Goal: Communication & Community: Answer question/provide support

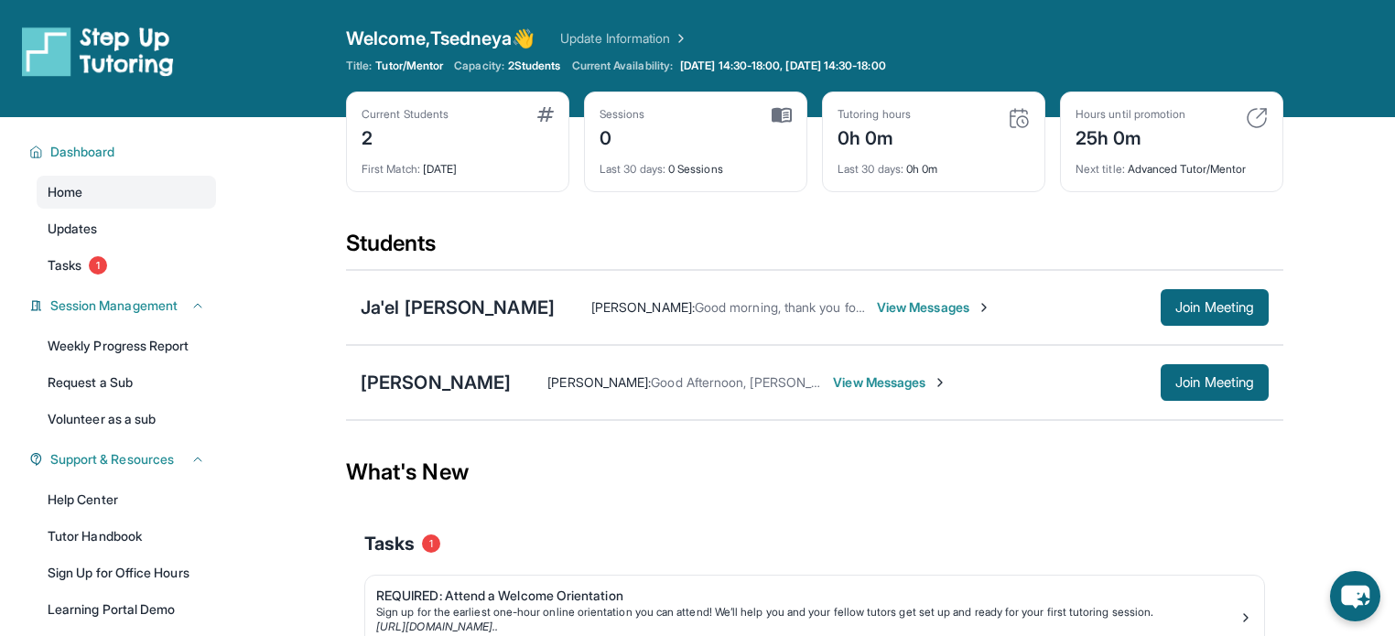
click at [918, 375] on span "View Messages" at bounding box center [890, 382] width 114 height 18
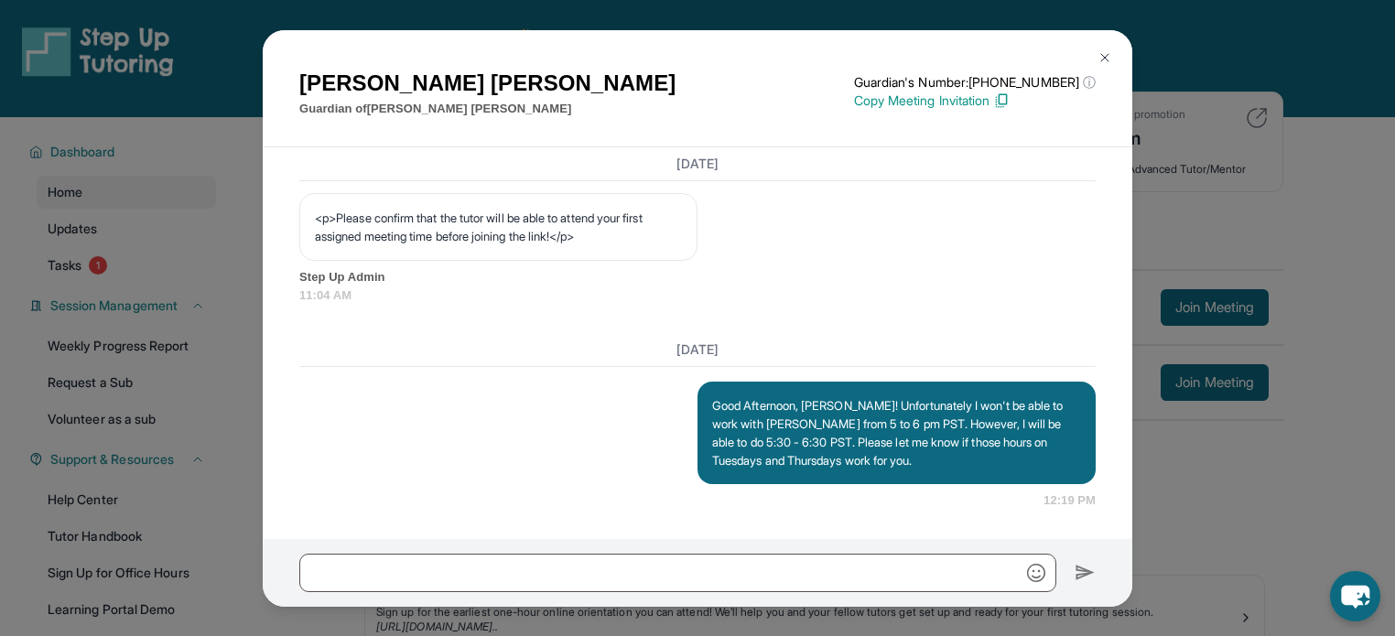
scroll to position [1231, 0]
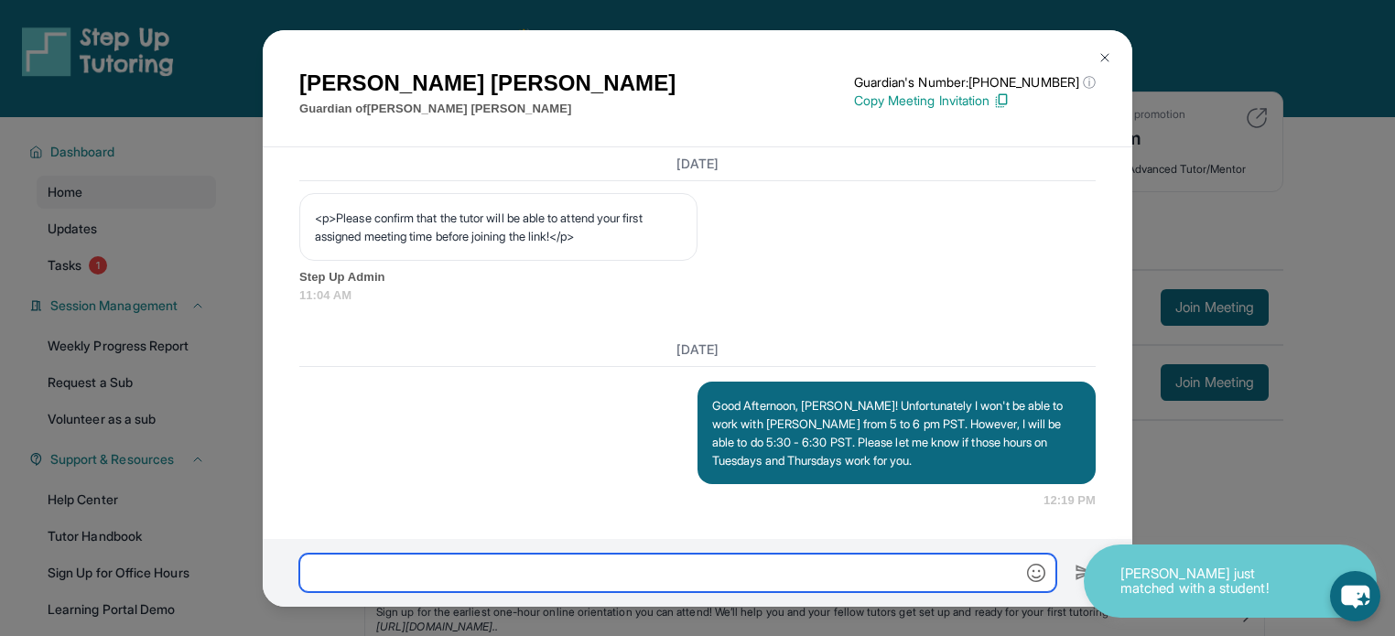
click at [647, 570] on input "text" at bounding box center [677, 573] width 757 height 38
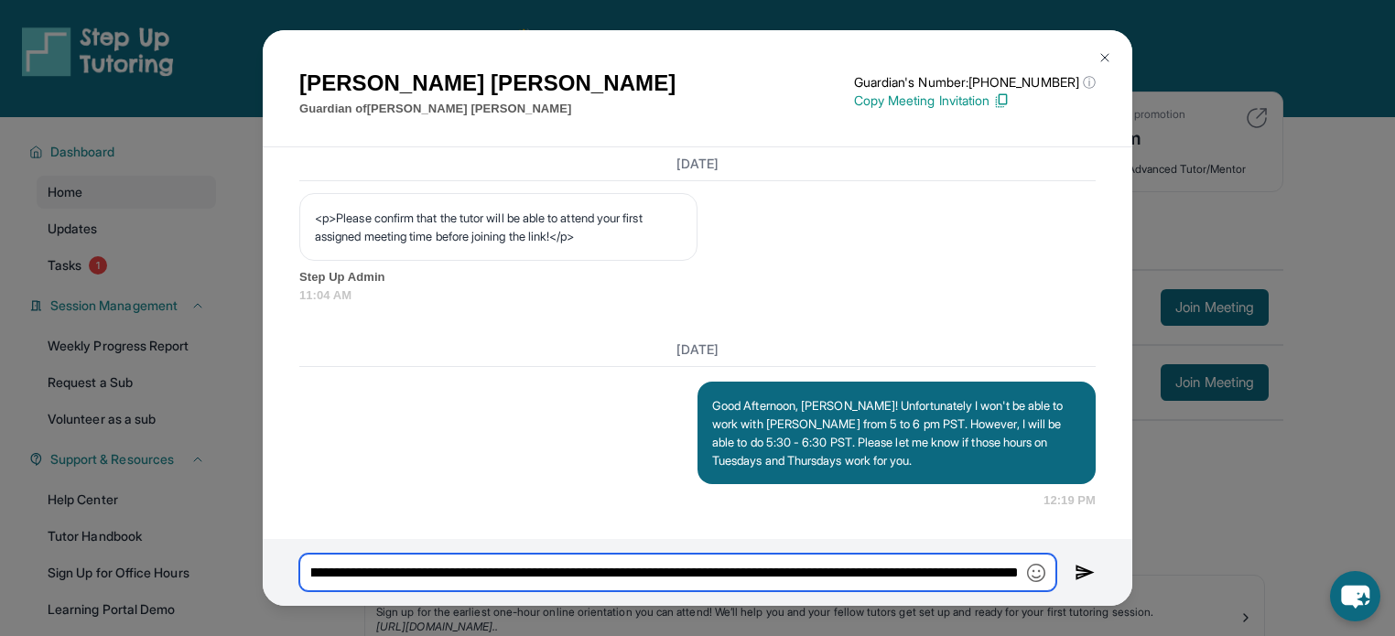
scroll to position [0, 710]
click at [823, 576] on input "**********" at bounding box center [677, 573] width 757 height 38
type input "**********"
click at [1090, 577] on img at bounding box center [1084, 573] width 21 height 22
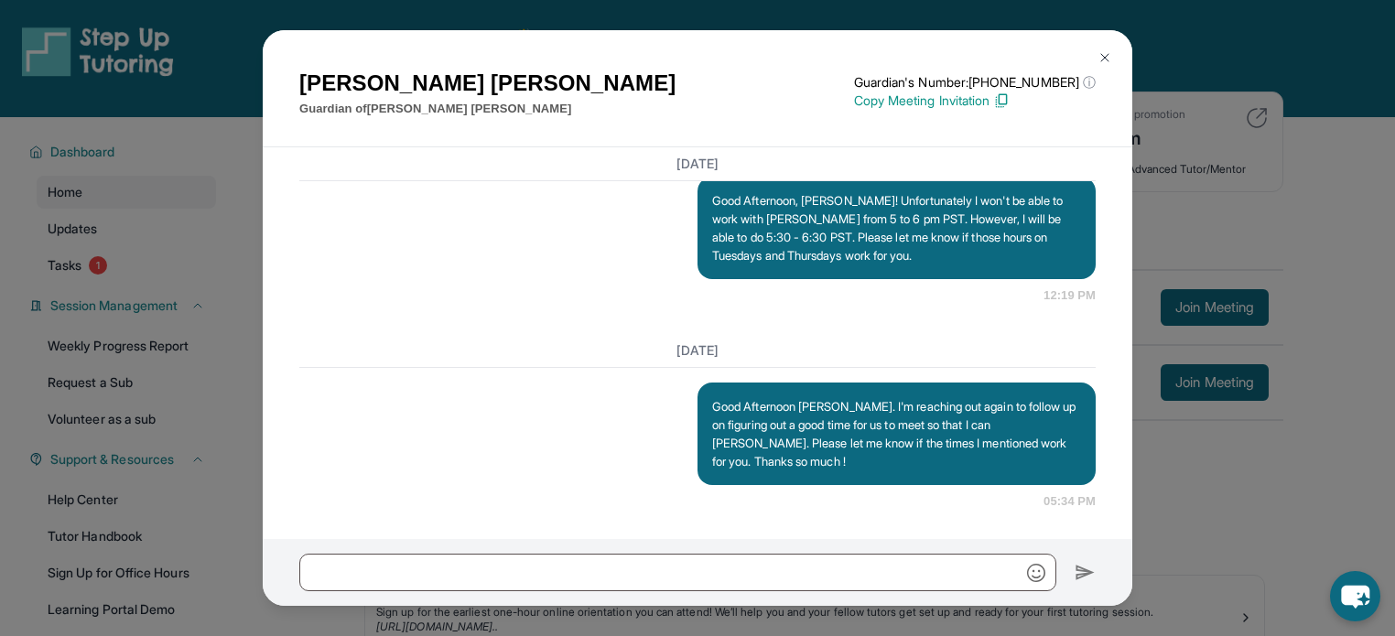
scroll to position [1436, 0]
click at [1094, 45] on button at bounding box center [1104, 57] width 37 height 37
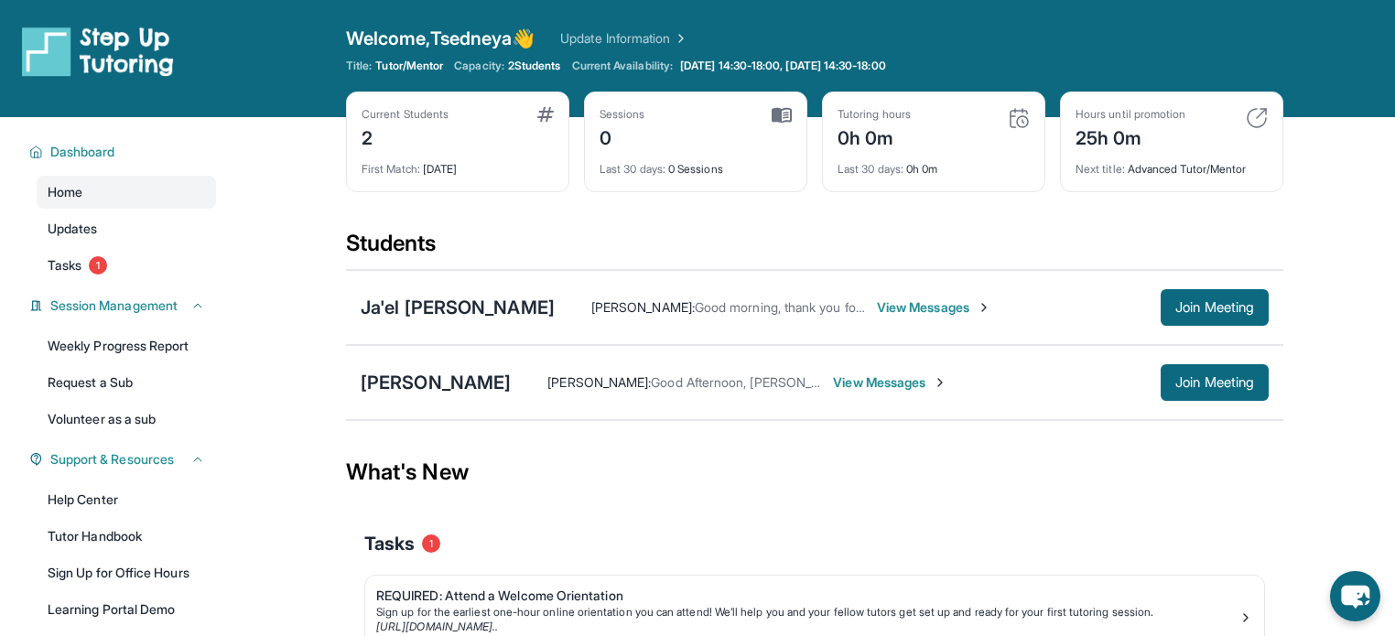
click at [877, 306] on span "View Messages" at bounding box center [934, 307] width 114 height 18
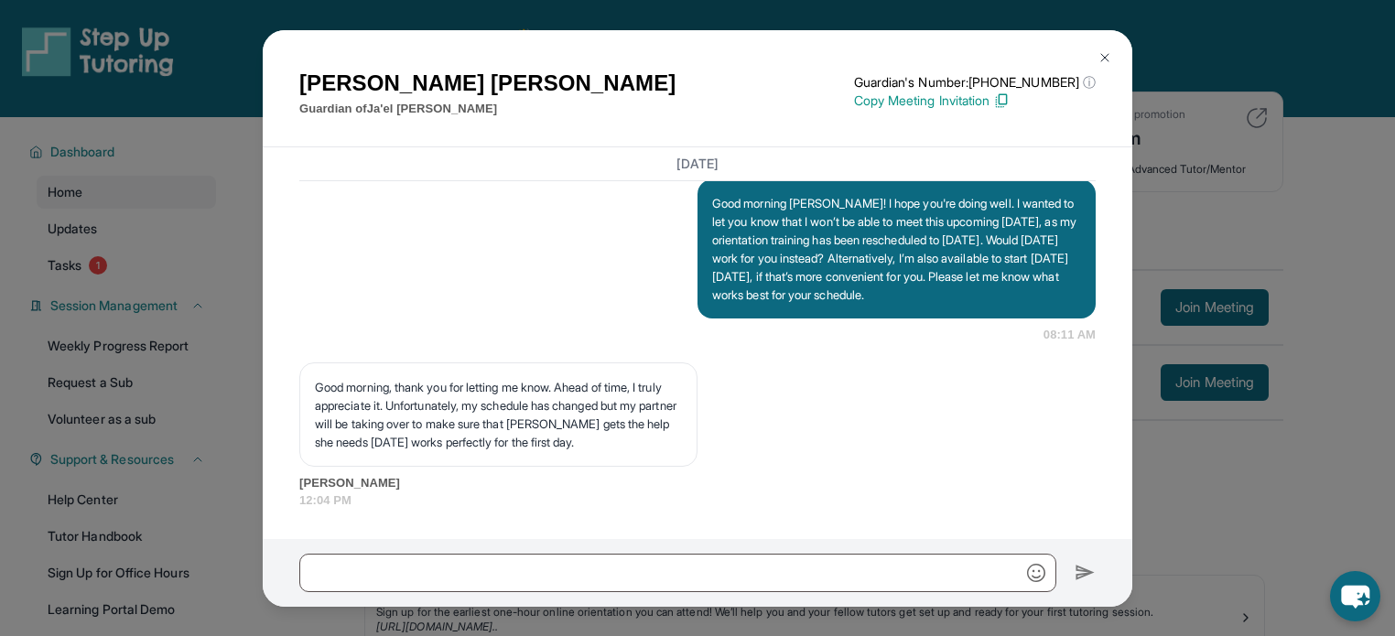
scroll to position [2092, 0]
click at [1106, 53] on img at bounding box center [1104, 57] width 15 height 15
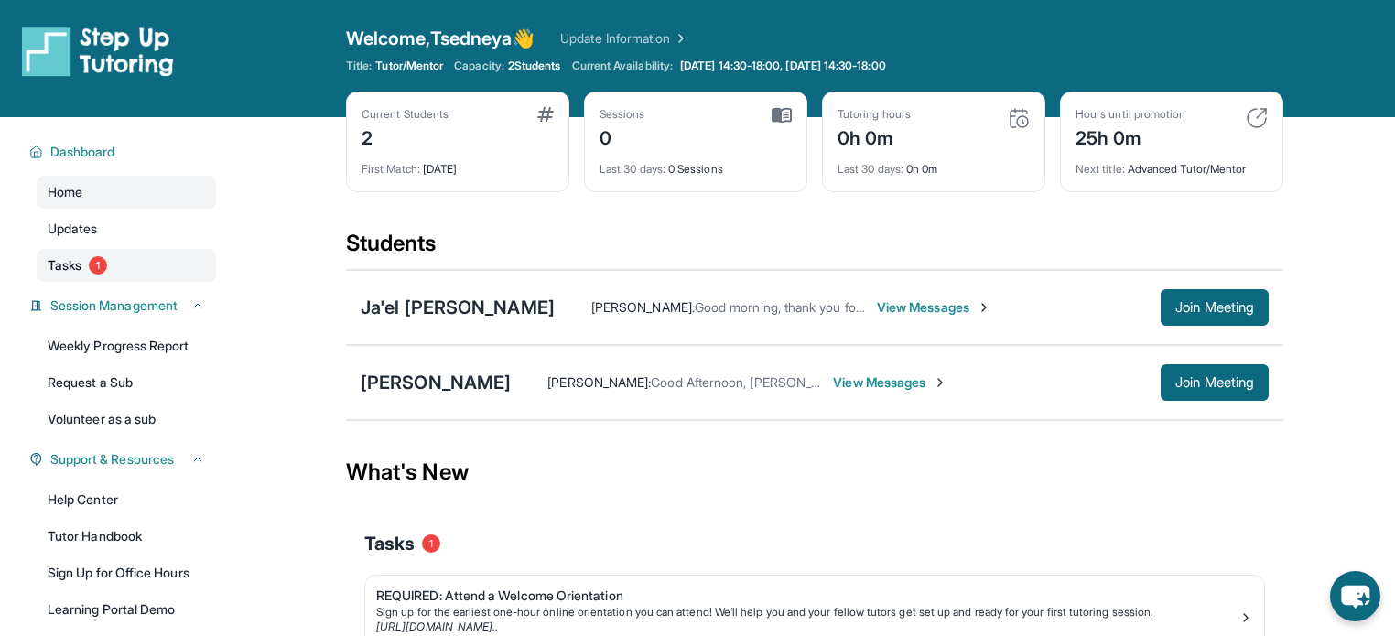
click at [48, 264] on span "Tasks" at bounding box center [65, 265] width 34 height 18
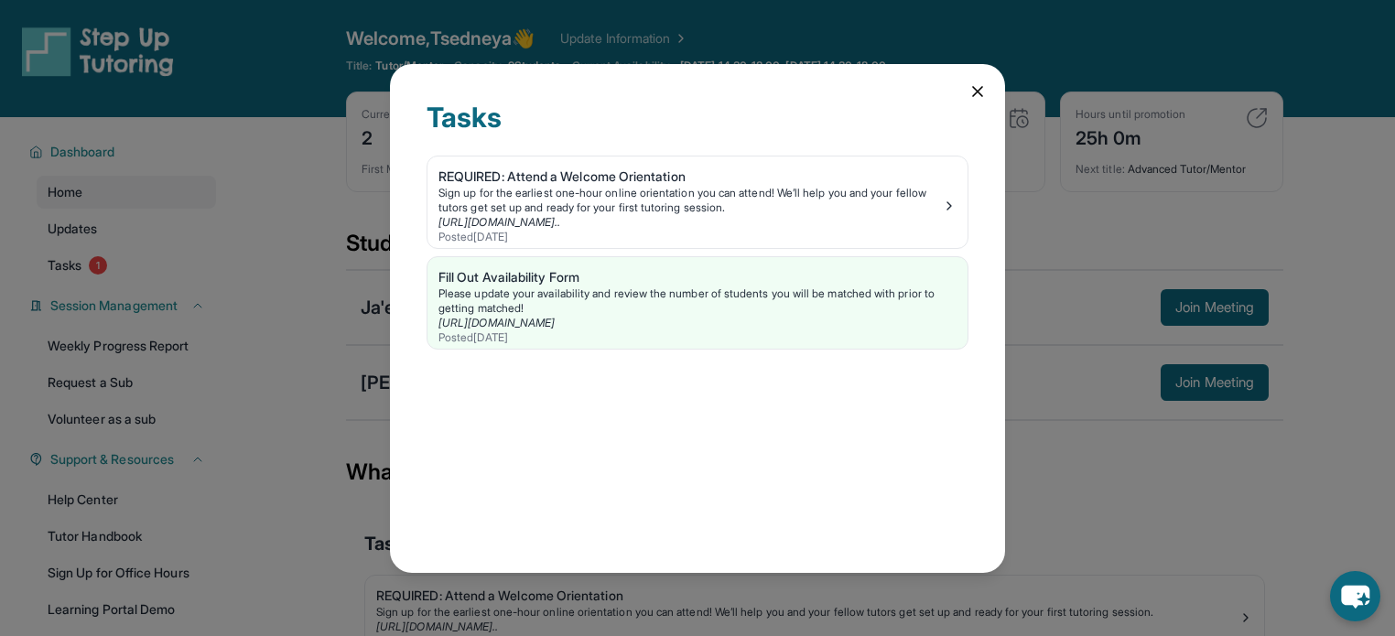
click at [975, 89] on icon at bounding box center [977, 91] width 9 height 9
